Goal: Task Accomplishment & Management: Manage account settings

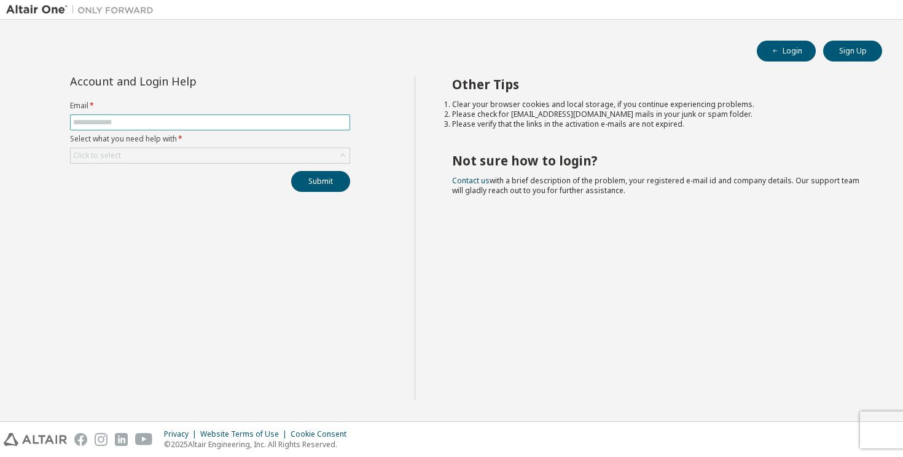
click at [216, 119] on input "text" at bounding box center [210, 122] width 274 height 10
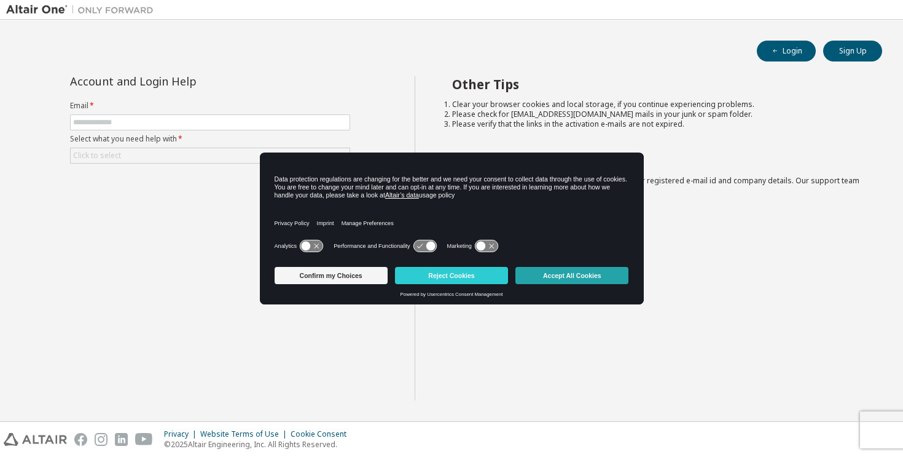
click at [545, 280] on button "Accept All Cookies" at bounding box center [572, 275] width 113 height 17
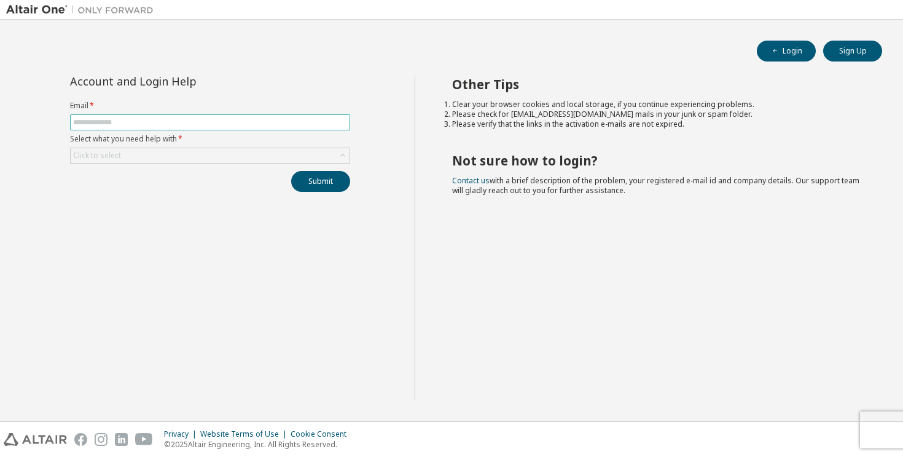
click at [227, 128] on span at bounding box center [210, 122] width 280 height 16
click at [224, 126] on input "text" at bounding box center [210, 122] width 274 height 10
type input "**********"
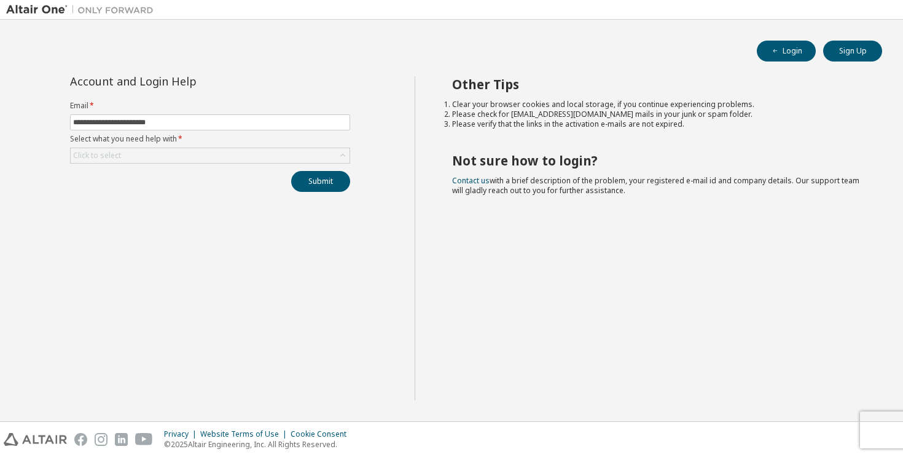
click at [216, 138] on label "Select what you need help with *" at bounding box center [210, 139] width 280 height 10
click at [216, 152] on div "Click to select" at bounding box center [210, 155] width 279 height 15
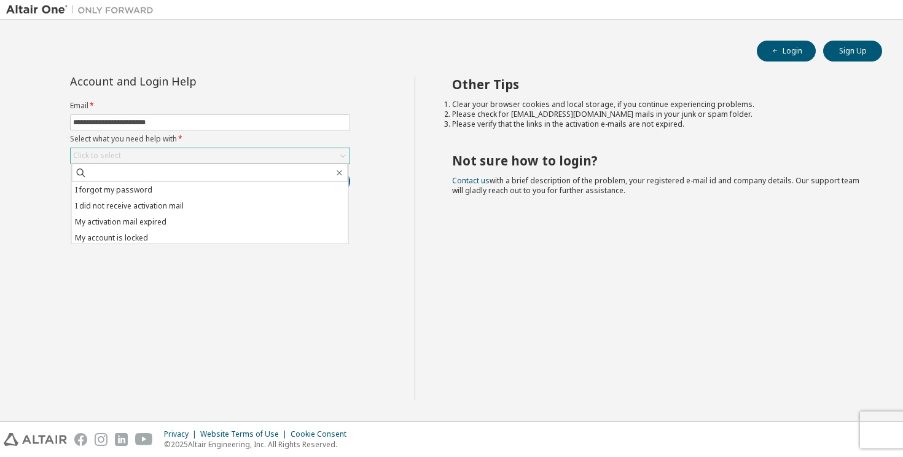
click at [221, 152] on div "Click to select" at bounding box center [210, 155] width 279 height 15
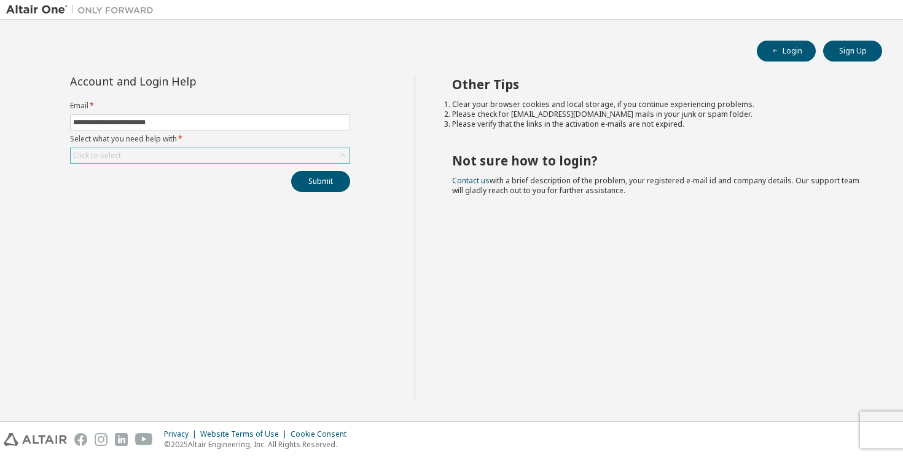
click at [285, 159] on div "Click to select" at bounding box center [210, 155] width 279 height 15
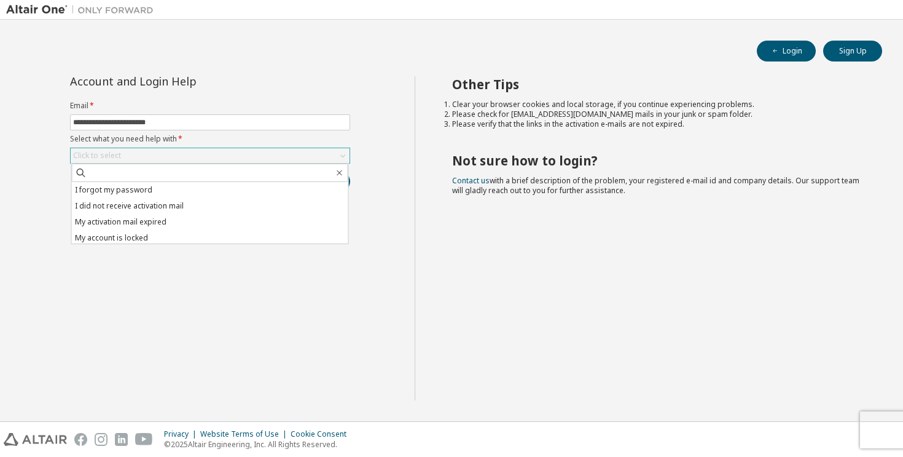
click at [232, 160] on div "Click to select" at bounding box center [210, 155] width 279 height 15
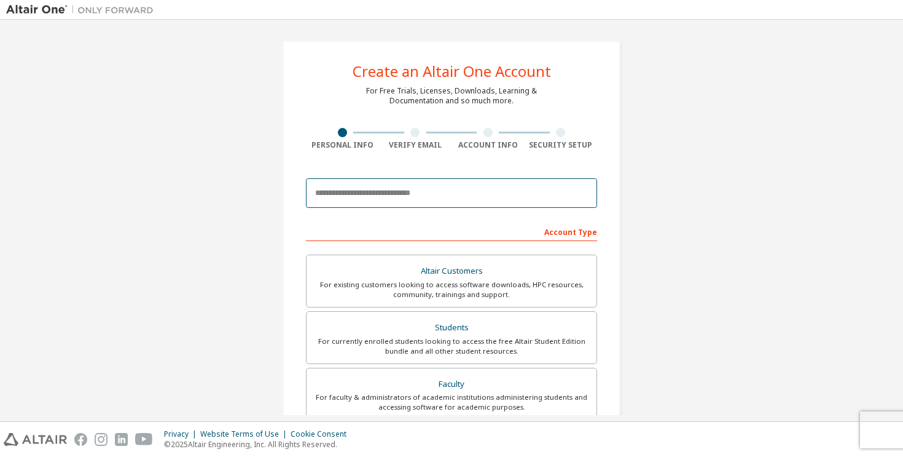
click at [417, 195] on input "email" at bounding box center [451, 192] width 291 height 29
type input "**********"
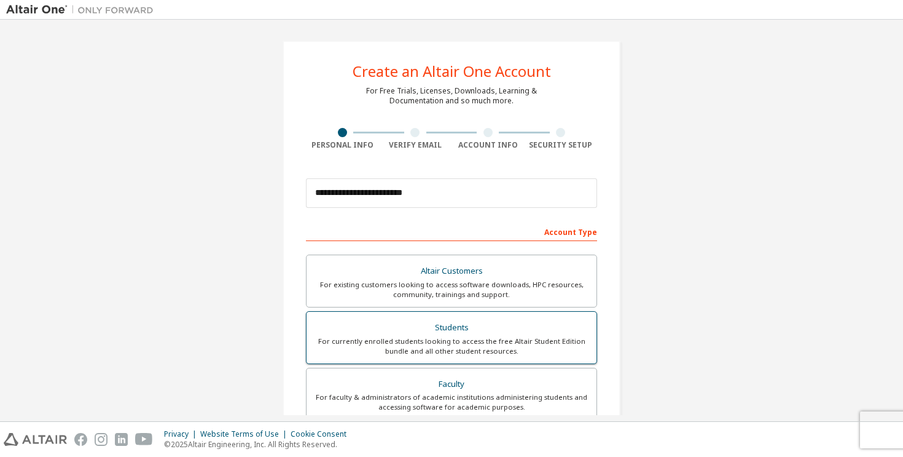
click at [412, 352] on div "For currently enrolled students looking to access the free Altair Student Editi…" at bounding box center [451, 346] width 275 height 20
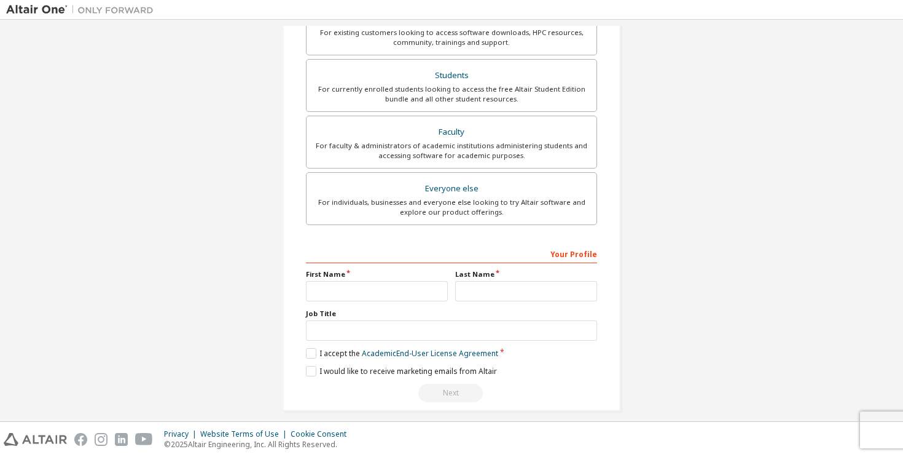
scroll to position [294, 0]
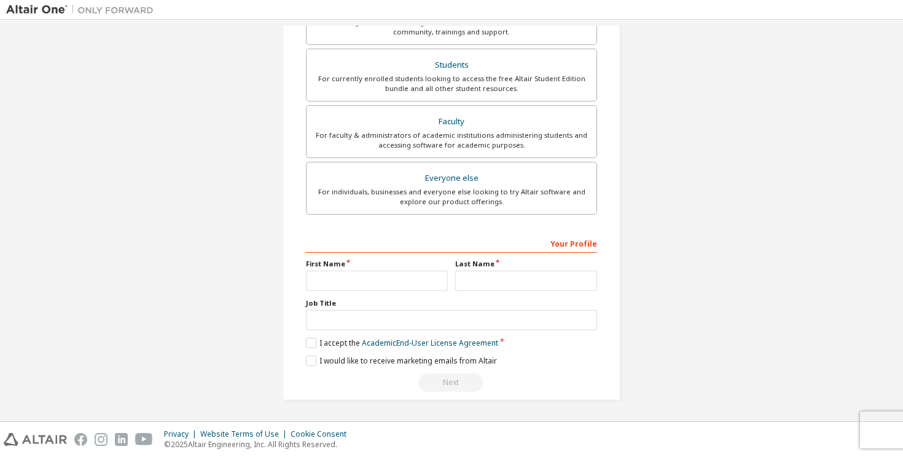
click at [394, 292] on div "Your Profile First Name Last Name Job Title Please provide State/Province to he…" at bounding box center [451, 312] width 291 height 159
click at [386, 271] on input "text" at bounding box center [377, 280] width 142 height 20
type input "******"
click at [466, 289] on input "text" at bounding box center [526, 280] width 142 height 20
type input "***"
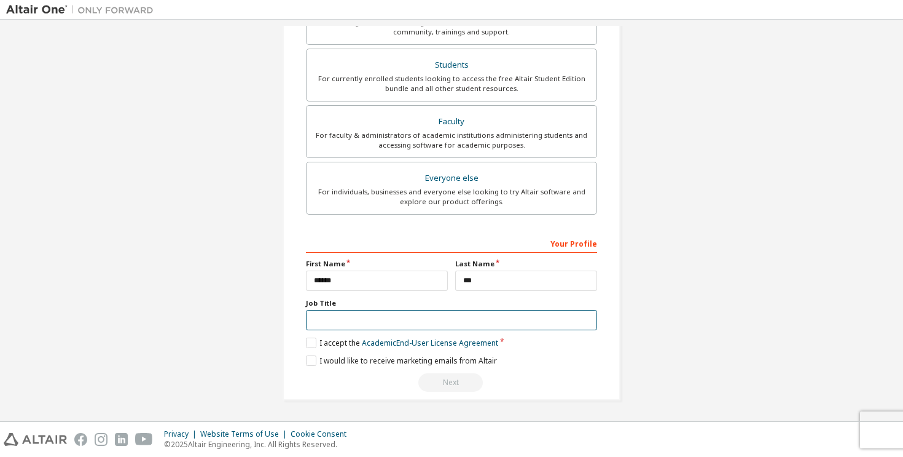
click at [474, 316] on input "text" at bounding box center [451, 320] width 291 height 20
click at [396, 338] on link "Academic End-User License Agreement" at bounding box center [430, 342] width 136 height 10
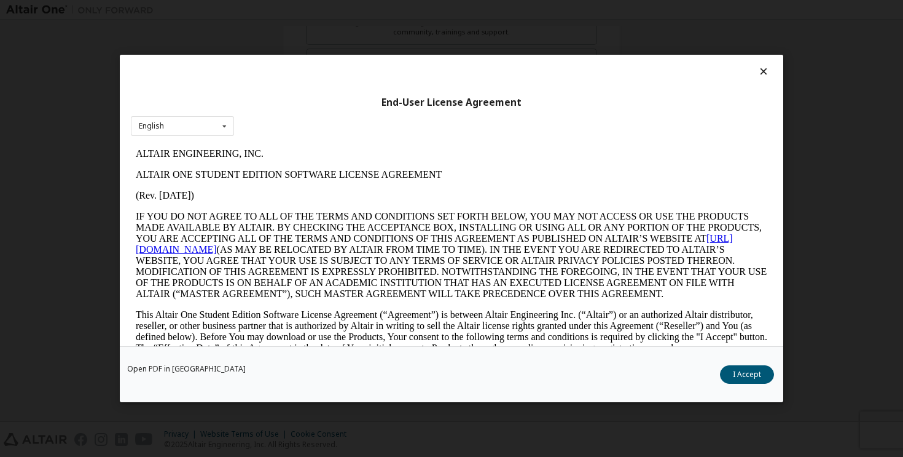
scroll to position [0, 0]
click at [737, 377] on button "I Accept" at bounding box center [747, 374] width 54 height 18
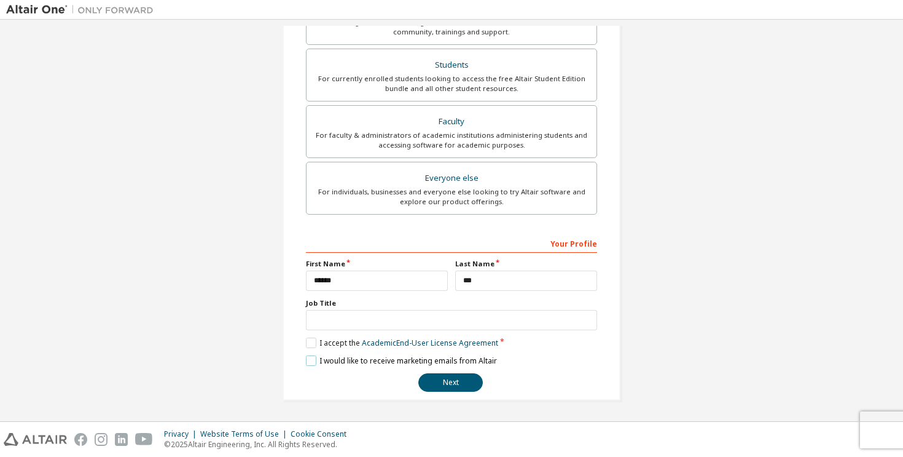
click at [307, 358] on label "I would like to receive marketing emails from Altair" at bounding box center [401, 360] width 191 height 10
click at [438, 377] on button "Next" at bounding box center [450, 382] width 65 height 18
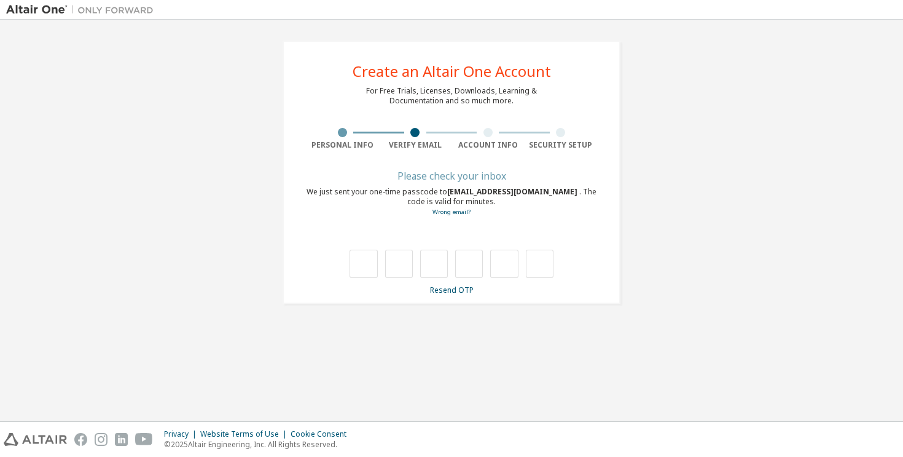
click at [449, 295] on div "**********" at bounding box center [452, 172] width 338 height 263
click at [449, 291] on link "Resend OTP" at bounding box center [452, 289] width 44 height 10
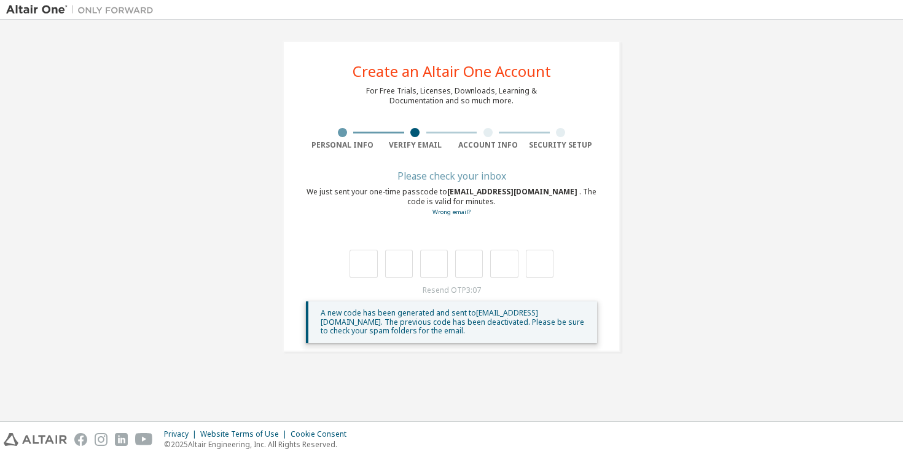
click at [484, 270] on div at bounding box center [452, 263] width 204 height 28
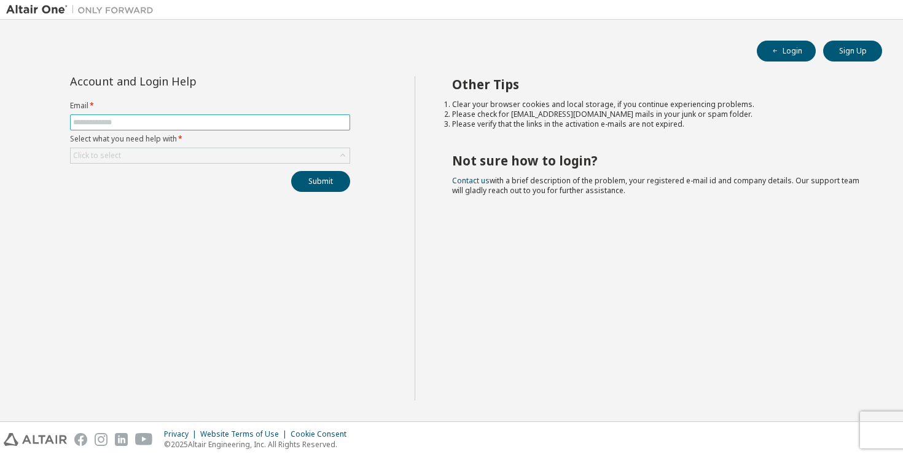
click at [147, 121] on input "text" at bounding box center [210, 122] width 274 height 10
type input "**********"
click at [177, 155] on div "Click to select" at bounding box center [210, 155] width 279 height 15
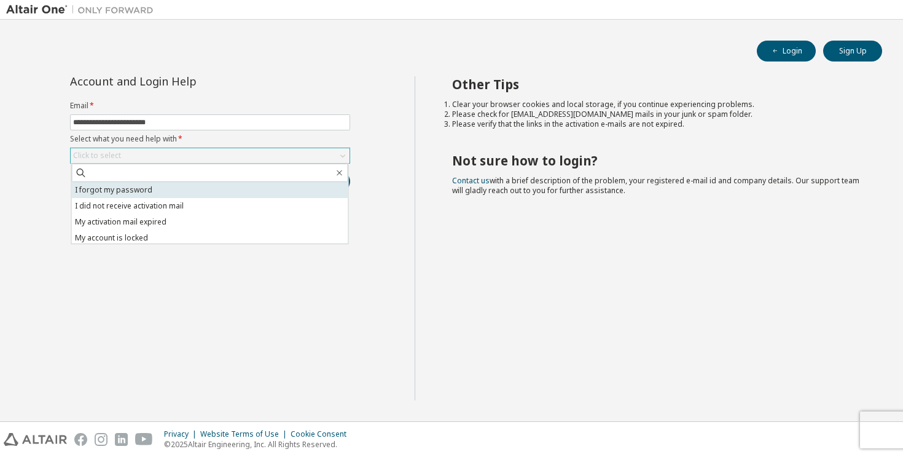
click at [164, 183] on li "I forgot my password" at bounding box center [210, 190] width 276 height 16
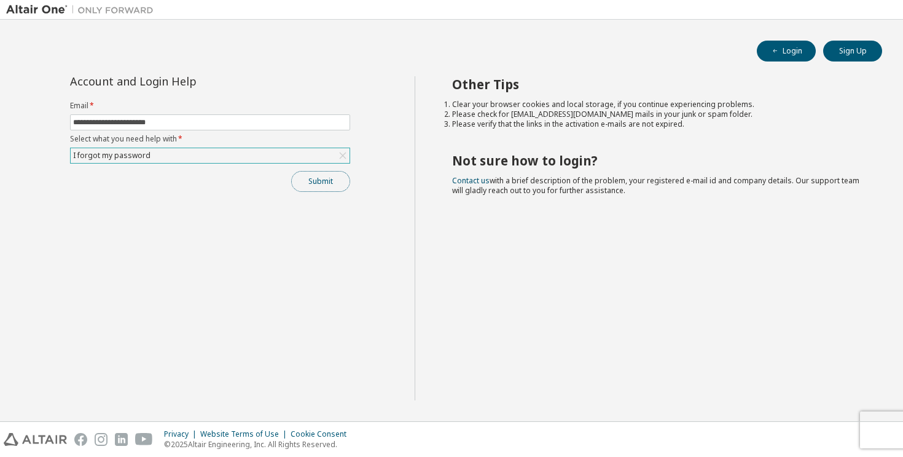
click at [296, 176] on button "Submit" at bounding box center [320, 181] width 59 height 21
